Goal: Navigation & Orientation: Find specific page/section

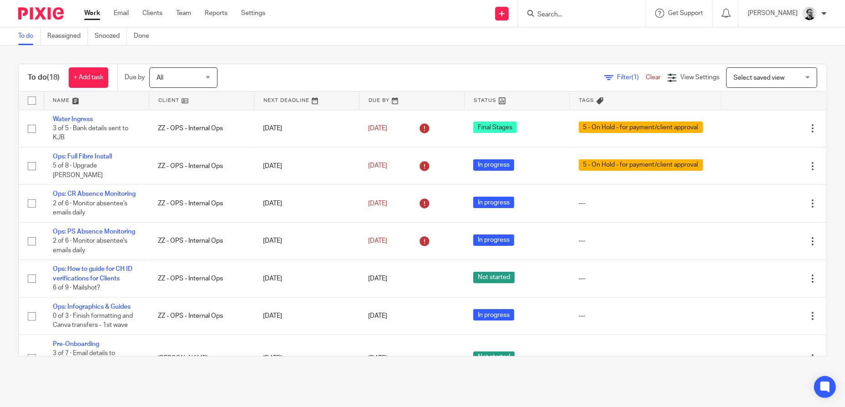
click at [97, 17] on link "Work" at bounding box center [92, 13] width 16 height 9
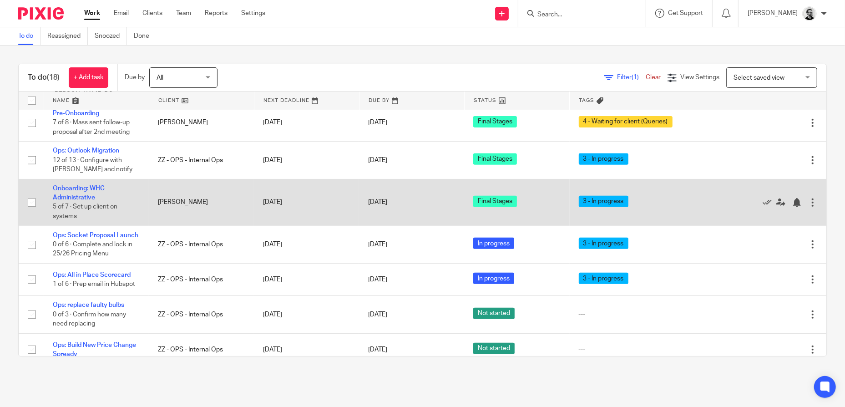
scroll to position [490, 0]
